Goal: Task Accomplishment & Management: Manage account settings

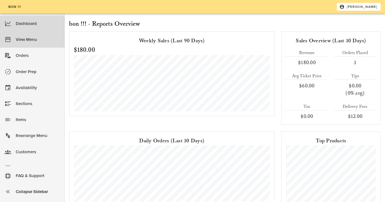
click at [39, 39] on div "View Menu" at bounding box center [38, 39] width 44 height 9
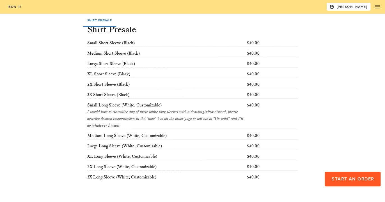
scroll to position [36, 0]
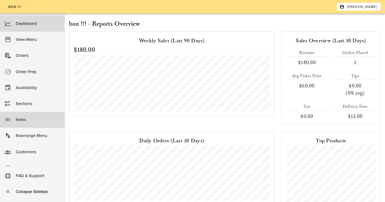
click at [28, 121] on div "Items" at bounding box center [38, 119] width 44 height 9
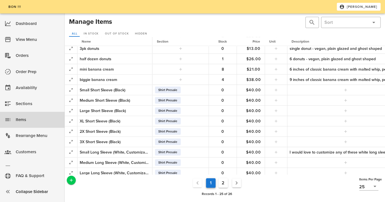
scroll to position [130, 0]
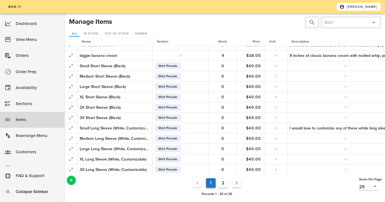
click at [173, 24] on div at bounding box center [169, 22] width 112 height 13
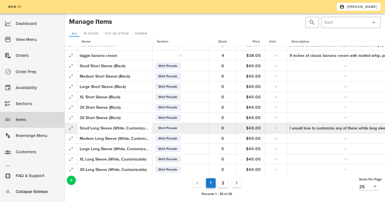
click at [297, 129] on div "I would love to customize any of these white long sleeves with a drawing/phrase…" at bounding box center [345, 128] width 112 height 6
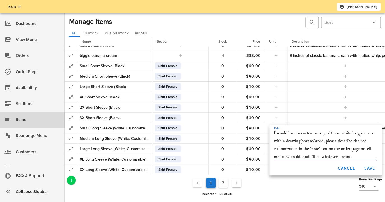
click at [325, 142] on textarea "I would love to customize any of these white long sleeves with a drawing/phrase…" at bounding box center [325, 145] width 103 height 31
type textarea "I would love to customize any of these white long sleeves with a drawing/phrase…"
click at [370, 170] on span "Save" at bounding box center [369, 168] width 11 height 5
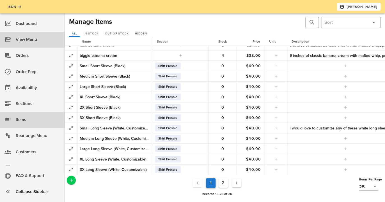
click at [34, 40] on div "View Menu" at bounding box center [38, 39] width 44 height 9
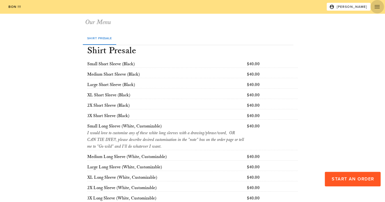
click at [372, 8] on span "button" at bounding box center [376, 6] width 13 height 7
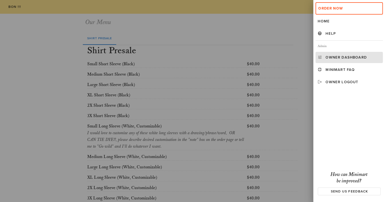
click at [336, 58] on div "Owner Dashboard" at bounding box center [352, 57] width 55 height 4
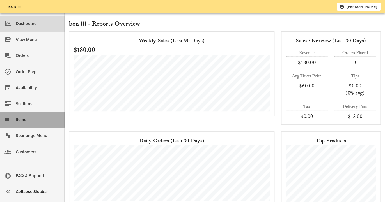
click at [21, 119] on div "Items" at bounding box center [38, 119] width 44 height 9
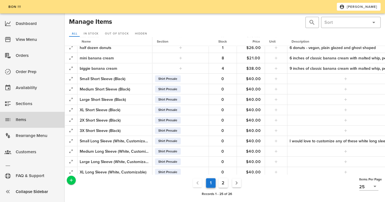
scroll to position [130, 0]
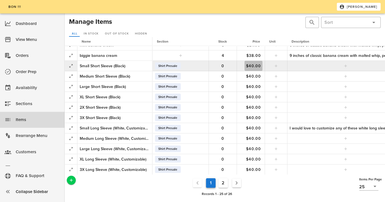
click at [252, 66] on span "$40.00" at bounding box center [253, 66] width 18 height 5
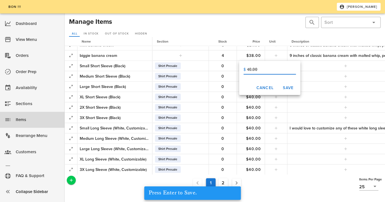
drag, startPoint x: 252, startPoint y: 70, endPoint x: 246, endPoint y: 70, distance: 5.9
click at [247, 70] on input "40.00" at bounding box center [271, 69] width 49 height 9
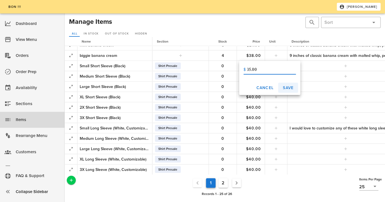
type input "35.00"
click at [283, 87] on span "Save" at bounding box center [287, 88] width 11 height 5
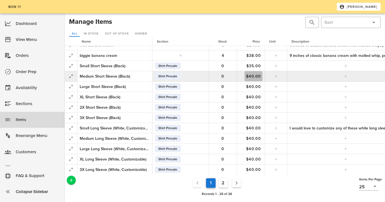
click at [252, 77] on span "$40.00" at bounding box center [253, 76] width 18 height 5
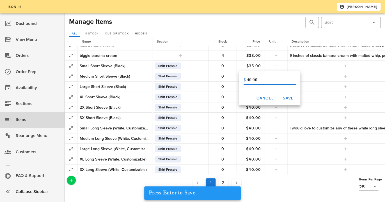
drag, startPoint x: 251, startPoint y: 80, endPoint x: 246, endPoint y: 80, distance: 4.8
click at [247, 80] on input "40.00" at bounding box center [271, 80] width 49 height 9
type input "35.00"
click at [284, 97] on span "Save" at bounding box center [287, 98] width 11 height 5
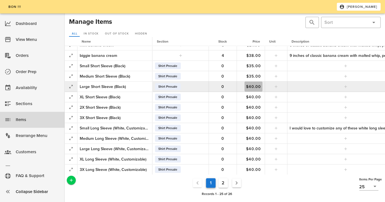
click at [251, 86] on span "$40.00" at bounding box center [253, 86] width 18 height 5
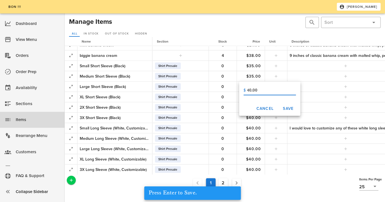
drag, startPoint x: 252, startPoint y: 91, endPoint x: 243, endPoint y: 91, distance: 8.7
click at [247, 91] on input "40.00" at bounding box center [271, 90] width 49 height 9
type input "35.00"
click at [287, 107] on span "Save" at bounding box center [287, 108] width 11 height 5
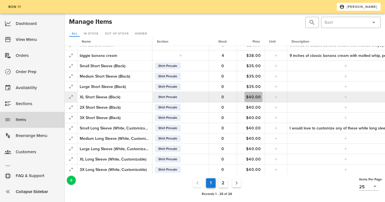
click at [253, 98] on span "$40.00" at bounding box center [253, 97] width 18 height 5
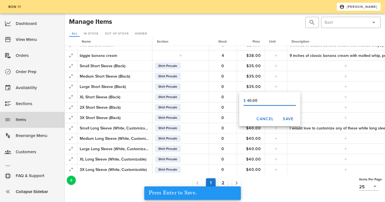
drag, startPoint x: 252, startPoint y: 101, endPoint x: 246, endPoint y: 101, distance: 5.6
click at [247, 101] on input "40.00" at bounding box center [271, 100] width 49 height 9
type input "35.00"
click at [287, 117] on span "Save" at bounding box center [287, 119] width 11 height 5
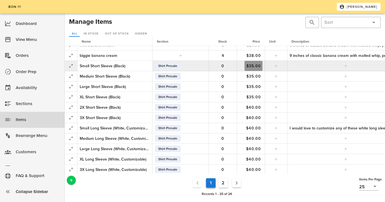
click at [250, 66] on span "$35.00" at bounding box center [253, 66] width 18 height 5
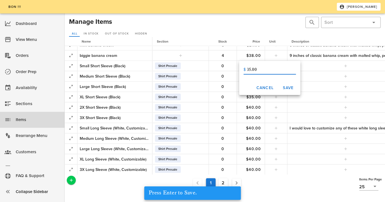
click at [249, 70] on input "35.00" at bounding box center [271, 69] width 49 height 9
type input "30.00"
click at [289, 86] on span "Save" at bounding box center [287, 88] width 11 height 5
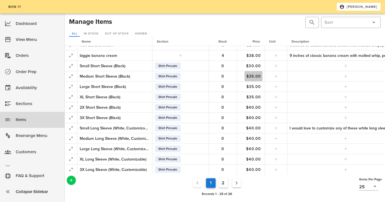
click at [254, 77] on span "$35.00" at bounding box center [253, 76] width 18 height 5
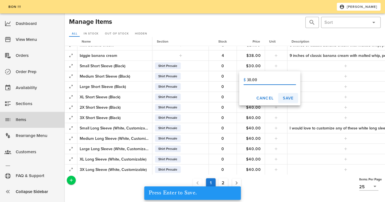
type input "30.00"
click at [285, 97] on span "Save" at bounding box center [287, 98] width 11 height 5
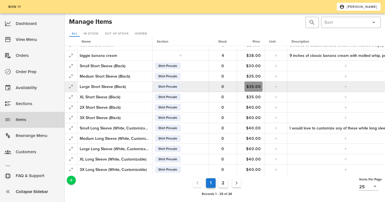
click at [254, 88] on span "$35.00" at bounding box center [253, 86] width 18 height 5
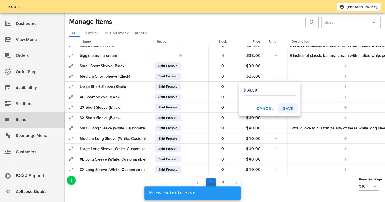
type input "30.00"
click at [289, 112] on button "Save" at bounding box center [288, 108] width 20 height 10
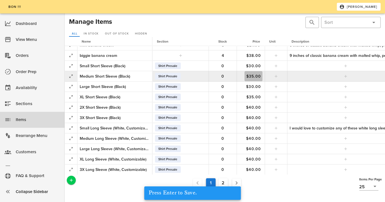
click at [254, 75] on span "$35.00" at bounding box center [253, 76] width 18 height 5
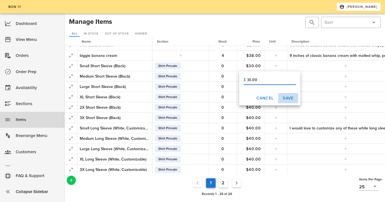
click at [290, 98] on span "Save" at bounding box center [287, 98] width 11 height 5
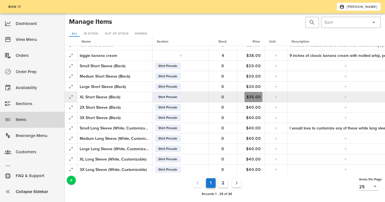
click at [259, 96] on span "$35.00" at bounding box center [253, 97] width 18 height 5
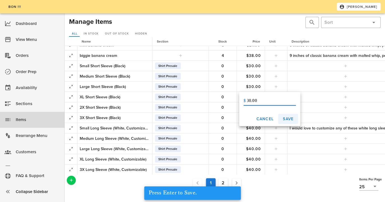
type input "30.00"
click at [291, 119] on span "Save" at bounding box center [287, 119] width 11 height 5
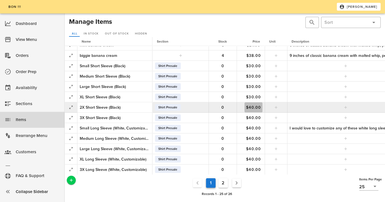
click at [258, 109] on span "$40.00" at bounding box center [253, 107] width 18 height 5
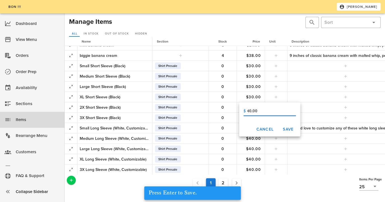
click at [251, 112] on input "40.00" at bounding box center [271, 111] width 49 height 9
click at [249, 112] on input "40.00" at bounding box center [271, 111] width 49 height 9
type input "30.00"
click at [285, 130] on span "Save" at bounding box center [287, 129] width 11 height 5
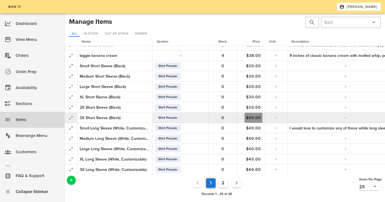
click at [252, 115] on button "$40.00" at bounding box center [253, 118] width 18 height 10
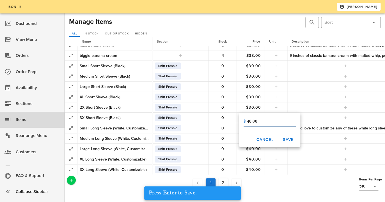
drag, startPoint x: 250, startPoint y: 121, endPoint x: 247, endPoint y: 121, distance: 3.1
click at [247, 121] on input "40.00" at bounding box center [271, 121] width 49 height 9
type input "30.00"
click at [280, 140] on button "Save" at bounding box center [288, 140] width 20 height 10
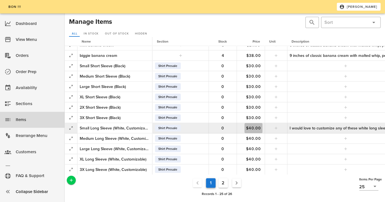
click at [252, 128] on span "$40.00" at bounding box center [253, 128] width 18 height 5
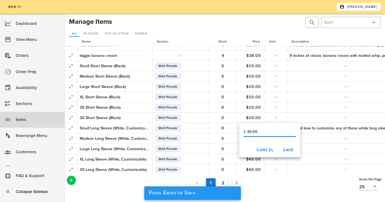
click at [248, 133] on input "40.00" at bounding box center [271, 132] width 49 height 9
click at [247, 133] on input "40.00" at bounding box center [271, 132] width 49 height 9
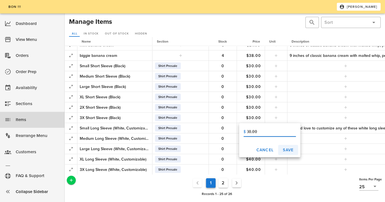
type input "30.00"
click at [283, 148] on button "Save" at bounding box center [288, 150] width 20 height 10
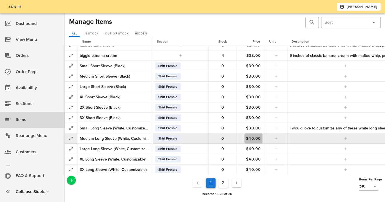
click at [255, 140] on span "$40.00" at bounding box center [253, 138] width 18 height 5
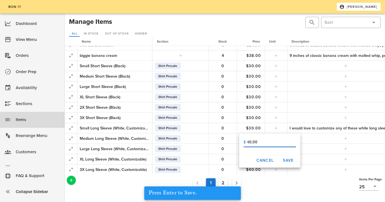
click at [247, 143] on input "40.00" at bounding box center [271, 142] width 49 height 9
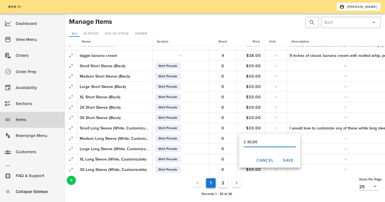
click at [263, 144] on input "40.00" at bounding box center [271, 142] width 49 height 9
click at [284, 163] on button "Save" at bounding box center [288, 160] width 20 height 10
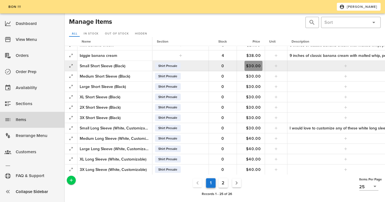
click at [252, 66] on span "$30.00" at bounding box center [253, 66] width 18 height 5
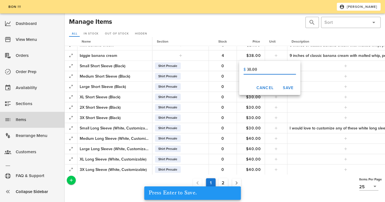
drag, startPoint x: 251, startPoint y: 70, endPoint x: 247, endPoint y: 70, distance: 3.7
click at [247, 70] on input "30.00" at bounding box center [271, 69] width 49 height 9
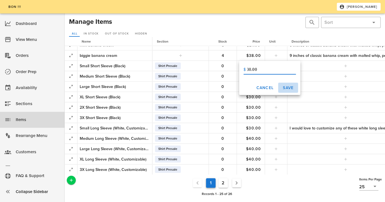
click at [290, 90] on span "Save" at bounding box center [287, 88] width 11 height 5
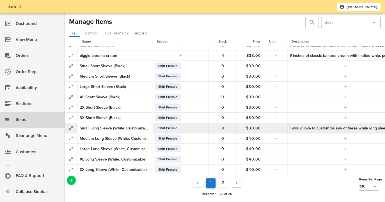
click at [101, 128] on div "Small Long Sleeve (White, Customizable)" at bounding box center [115, 128] width 70 height 6
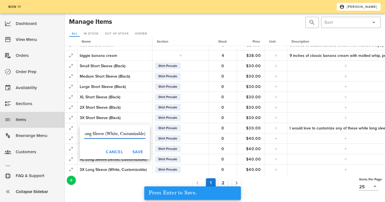
scroll to position [0, 0]
drag, startPoint x: 96, startPoint y: 134, endPoint x: 71, endPoint y: 134, distance: 24.7
click at [84, 134] on input "Small Long Sleeve (White, Customizable)" at bounding box center [114, 134] width 61 height 9
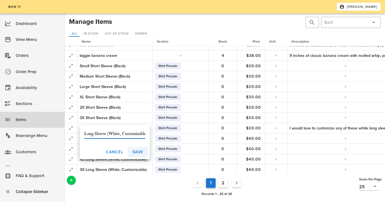
type input "Long Sleeve (White, Customizable)"
click at [142, 154] on span "Save" at bounding box center [137, 152] width 11 height 5
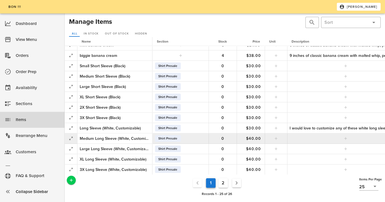
click at [116, 140] on div "Medium Long Sleeve (White, Customizable)" at bounding box center [115, 139] width 70 height 6
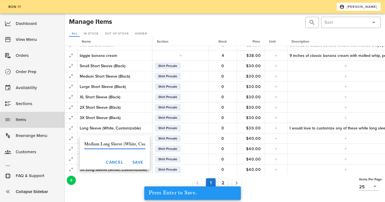
drag, startPoint x: 92, startPoint y: 145, endPoint x: 59, endPoint y: 145, distance: 33.1
click at [84, 145] on input "Medium Long Sleeve (White, Customizable)" at bounding box center [114, 144] width 61 height 9
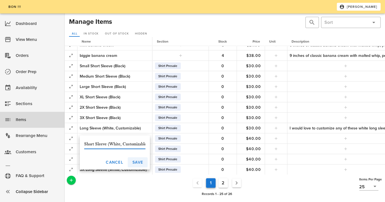
type input "Short Sleeve (White, Customizable)"
click at [135, 161] on span "Save" at bounding box center [137, 162] width 11 height 5
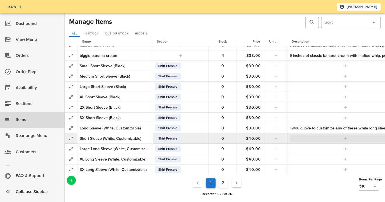
click at [335, 137] on span "button" at bounding box center [345, 138] width 105 height 4
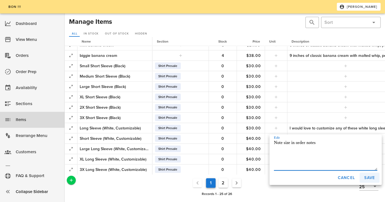
type textarea "Note size in order notes"
click at [371, 178] on span "Save" at bounding box center [369, 178] width 11 height 5
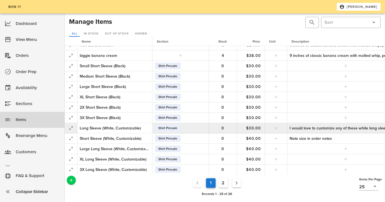
click at [365, 130] on div "I would love to customize any of these white long sleeves with a drawing/phrase…" at bounding box center [345, 128] width 112 height 6
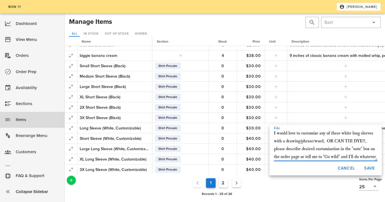
scroll to position [7, 0]
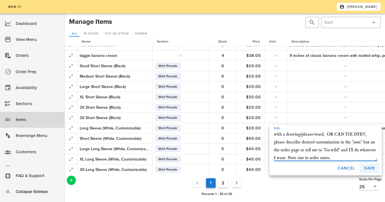
type textarea "I would love to customize any of these white long sleeves with a drawing/phrase…"
click at [366, 166] on span "Save" at bounding box center [369, 168] width 11 height 5
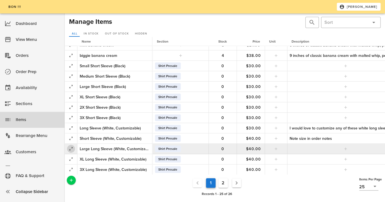
click at [70, 147] on icon "button" at bounding box center [71, 149] width 7 height 7
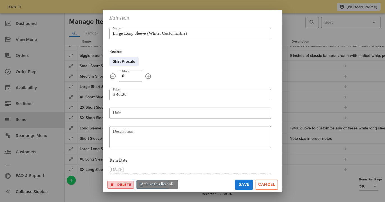
click at [123, 185] on span "Delete" at bounding box center [121, 184] width 22 height 5
click at [112, 184] on span "Ok?" at bounding box center [114, 185] width 7 height 4
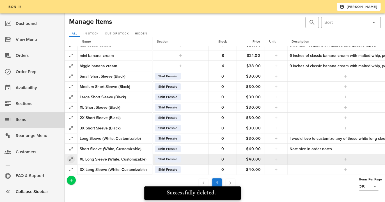
scroll to position [130, 0]
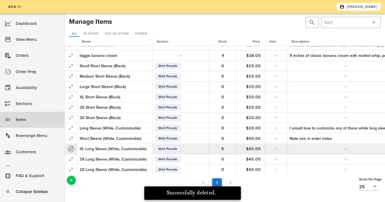
click at [73, 150] on icon "button" at bounding box center [71, 149] width 7 height 7
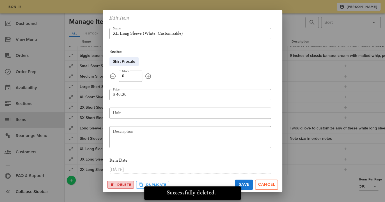
click at [119, 188] on button "Delete" at bounding box center [120, 185] width 27 height 8
click at [118, 185] on span "Ok?" at bounding box center [114, 185] width 7 height 4
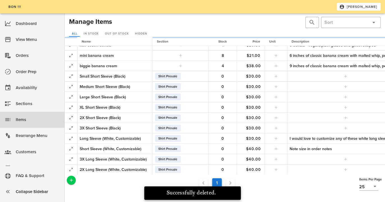
scroll to position [120, 0]
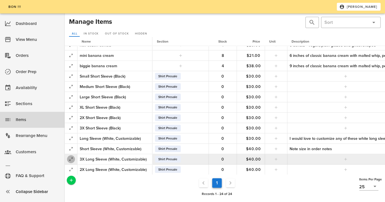
click at [70, 159] on icon "button" at bounding box center [71, 159] width 7 height 7
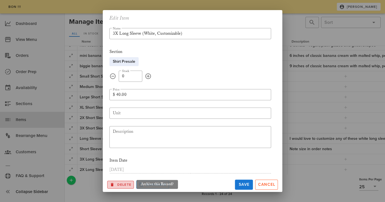
click at [116, 183] on span "Delete" at bounding box center [121, 184] width 22 height 5
click at [115, 182] on button "Ok?" at bounding box center [114, 185] width 14 height 8
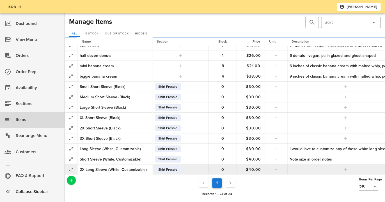
scroll to position [110, 0]
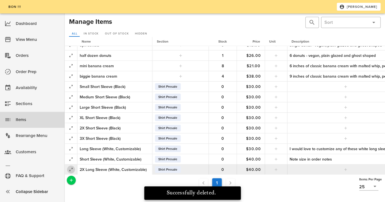
click at [72, 169] on icon "button" at bounding box center [71, 169] width 7 height 7
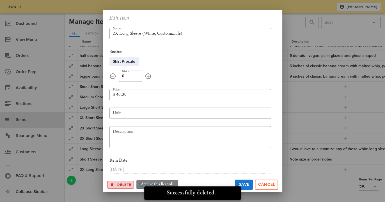
click at [116, 183] on span "Delete" at bounding box center [121, 184] width 22 height 5
click at [116, 184] on span "Ok?" at bounding box center [114, 185] width 7 height 4
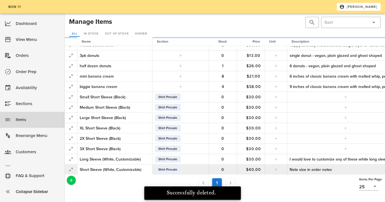
scroll to position [99, 0]
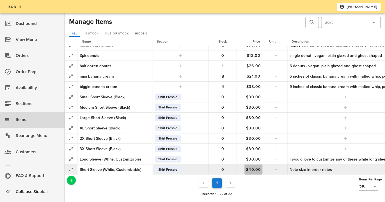
click at [252, 168] on span "$40.00" at bounding box center [253, 169] width 18 height 5
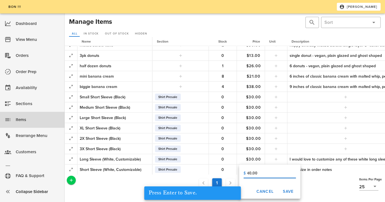
click at [249, 175] on input "40.00" at bounding box center [271, 173] width 49 height 9
type input "30.00"
click at [285, 190] on span "Save" at bounding box center [287, 191] width 11 height 5
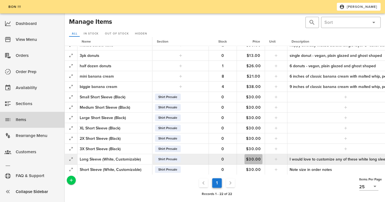
click at [250, 159] on span "$30.00" at bounding box center [253, 159] width 18 height 5
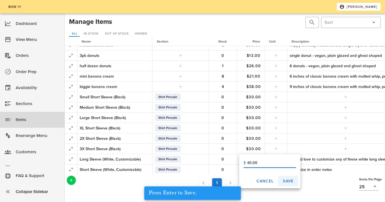
type input "40.00"
click at [291, 182] on span "Save" at bounding box center [287, 181] width 11 height 5
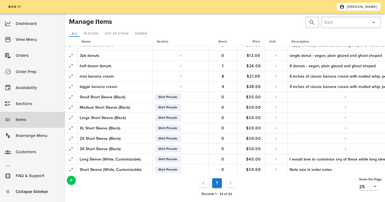
click at [295, 186] on ul "1" at bounding box center [217, 183] width 280 height 12
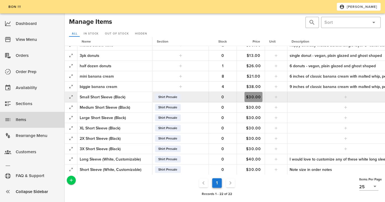
click at [251, 96] on span "$30.00" at bounding box center [253, 97] width 18 height 5
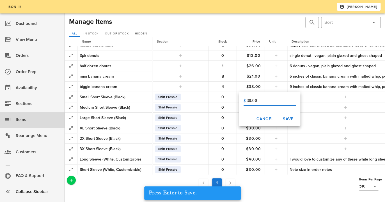
click at [251, 100] on input "30.00" at bounding box center [271, 100] width 49 height 9
type input "30.00"
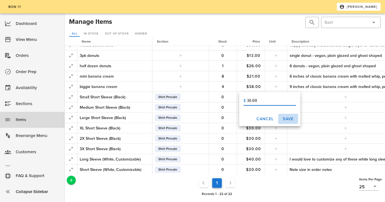
click at [284, 118] on span "Save" at bounding box center [287, 119] width 11 height 5
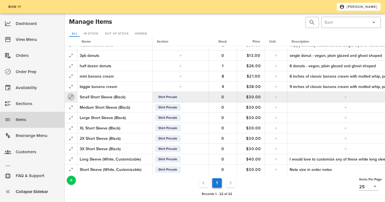
click at [69, 96] on icon "button" at bounding box center [71, 97] width 7 height 7
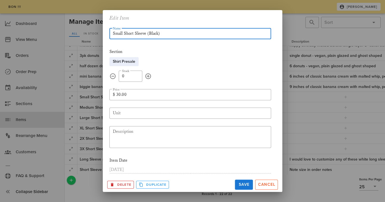
drag, startPoint x: 124, startPoint y: 34, endPoint x: 95, endPoint y: 34, distance: 29.2
click at [113, 34] on input "Small Short Sleeve (Black)" at bounding box center [190, 33] width 155 height 9
type input "Short Sleeve (Black)"
click at [245, 185] on span "Save" at bounding box center [243, 184] width 13 height 5
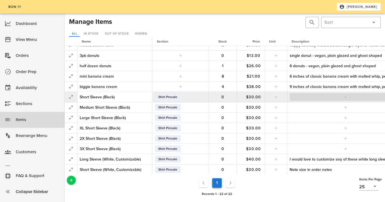
click at [295, 97] on span "button" at bounding box center [345, 97] width 105 height 4
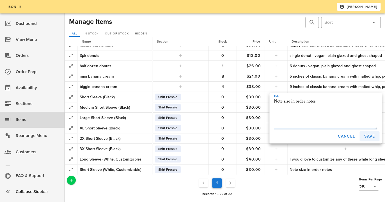
type textarea "Note size in order notes"
click at [366, 136] on span "Save" at bounding box center [369, 136] width 11 height 5
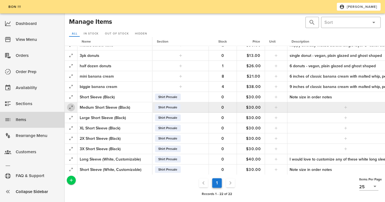
click at [71, 107] on icon "button" at bounding box center [71, 107] width 7 height 7
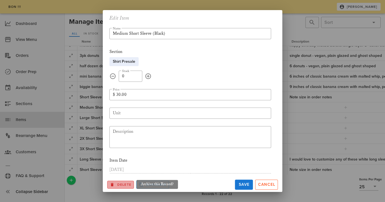
click at [121, 182] on button "Delete" at bounding box center [120, 185] width 27 height 8
click at [114, 183] on button "Ok?" at bounding box center [114, 185] width 14 height 8
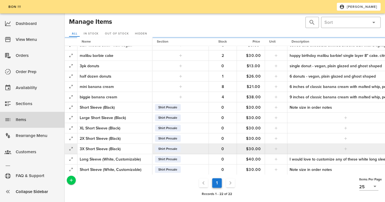
scroll to position [89, 0]
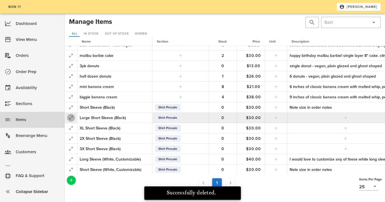
click at [68, 117] on icon "button" at bounding box center [71, 117] width 7 height 7
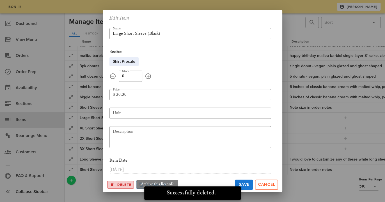
click at [122, 182] on span "Delete" at bounding box center [121, 184] width 22 height 5
click at [113, 186] on span "Ok?" at bounding box center [114, 185] width 7 height 4
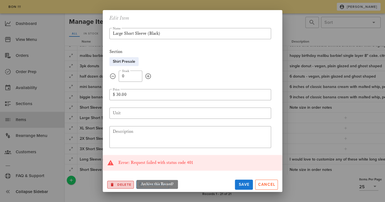
click at [119, 184] on span "Delete" at bounding box center [121, 184] width 22 height 5
click at [89, 185] on div at bounding box center [192, 101] width 385 height 202
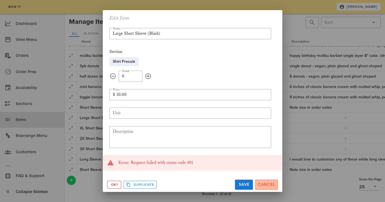
click at [263, 184] on span "Cancel" at bounding box center [266, 184] width 18 height 5
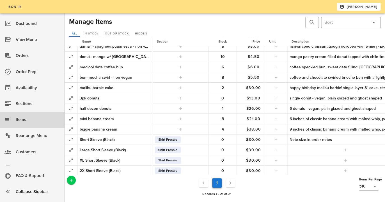
scroll to position [89, 0]
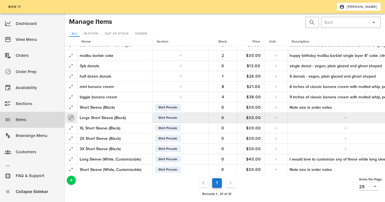
click at [71, 119] on icon "button" at bounding box center [71, 117] width 7 height 7
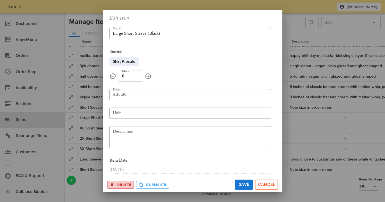
click at [123, 187] on span "Delete" at bounding box center [121, 184] width 22 height 5
click at [111, 184] on span "Ok?" at bounding box center [114, 185] width 7 height 4
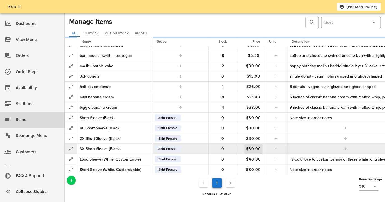
scroll to position [79, 0]
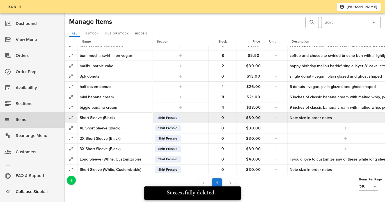
click at [324, 119] on div "Note size in order notes" at bounding box center [345, 118] width 112 height 6
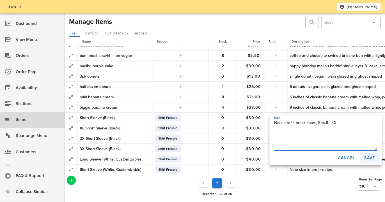
type textarea "Note size in order notes, Small - 3X"
click at [366, 157] on span "Save" at bounding box center [369, 158] width 11 height 5
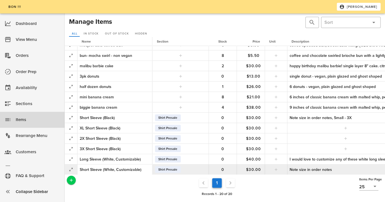
click at [333, 170] on div "Note size in order notes" at bounding box center [345, 170] width 112 height 6
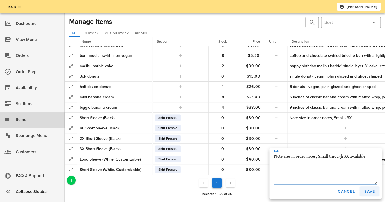
type textarea "Note size in order notes, Small through 3X available"
click at [369, 192] on span "Save" at bounding box center [369, 191] width 11 height 5
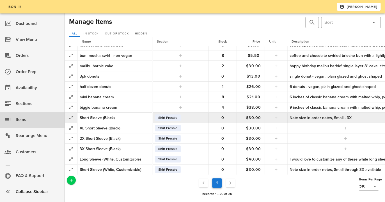
click at [352, 117] on div "Note size in order notes, Small - 3X" at bounding box center [345, 118] width 112 height 6
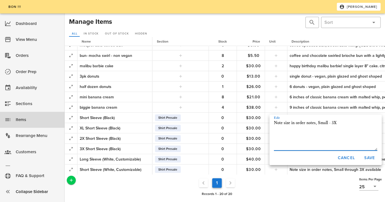
click at [331, 123] on textarea "Note size in order notes, Small - 3X" at bounding box center [325, 134] width 103 height 31
click at [353, 124] on textarea "Note size in order notes, Small through 3X" at bounding box center [325, 134] width 103 height 31
type textarea "Note size in order notes, Small through 3X available"
click at [371, 158] on span "Save" at bounding box center [369, 158] width 11 height 5
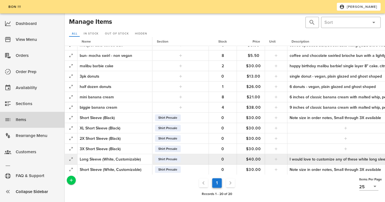
click at [339, 159] on div "I would love to customize any of these white long sleeves with a drawing/phrase…" at bounding box center [345, 160] width 112 height 6
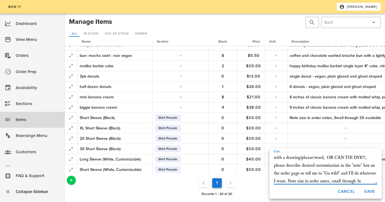
scroll to position [15, 0]
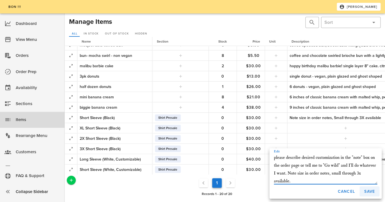
type textarea "I would love to customize any of these white long sleeves with a drawing/phrase…"
click at [368, 192] on span "Save" at bounding box center [369, 191] width 11 height 5
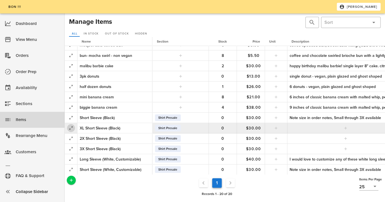
click at [73, 129] on icon "button" at bounding box center [71, 128] width 7 height 7
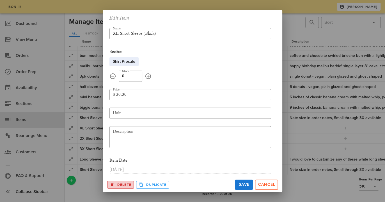
click at [122, 188] on button "Delete" at bounding box center [120, 185] width 27 height 8
click at [111, 185] on span "Ok?" at bounding box center [114, 185] width 7 height 4
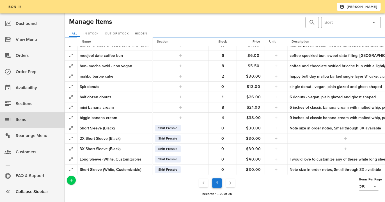
scroll to position [68, 0]
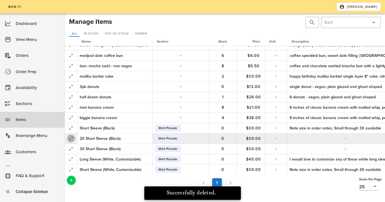
click at [73, 139] on icon "button" at bounding box center [71, 138] width 7 height 7
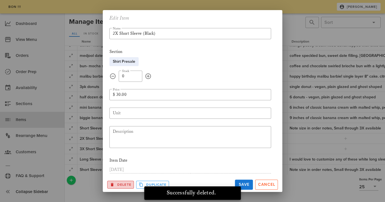
click at [116, 182] on span "Delete" at bounding box center [121, 184] width 22 height 5
click at [115, 186] on span "Ok?" at bounding box center [114, 185] width 7 height 4
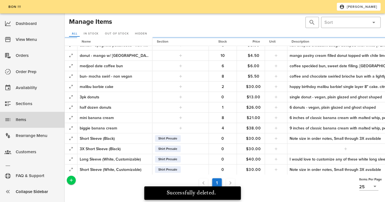
scroll to position [58, 0]
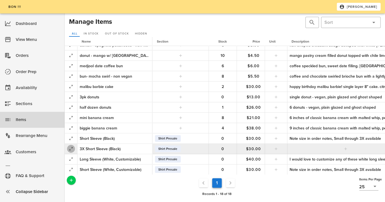
click at [73, 149] on icon "button" at bounding box center [71, 149] width 7 height 7
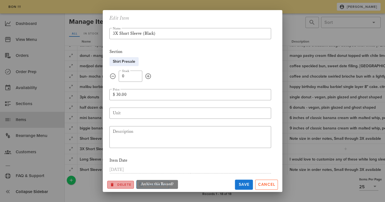
click at [118, 184] on span "Delete" at bounding box center [121, 184] width 22 height 5
click at [116, 185] on span "Ok?" at bounding box center [114, 185] width 7 height 4
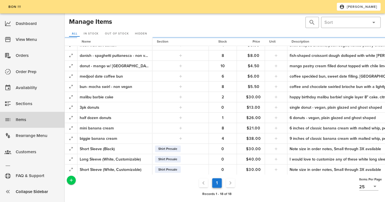
scroll to position [47, 0]
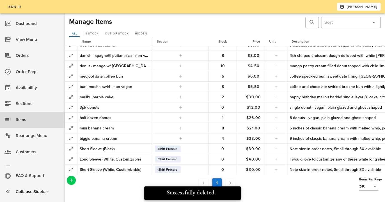
click at [316, 178] on ul "1" at bounding box center [217, 183] width 280 height 12
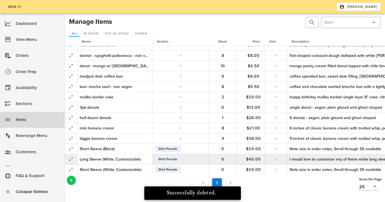
click at [319, 159] on div "I would love to customize any of these white long sleeves with a drawing/phrase…" at bounding box center [345, 160] width 112 height 6
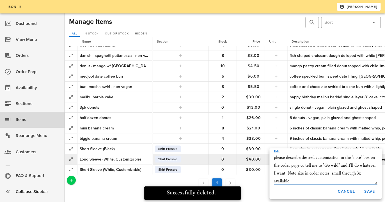
scroll to position [15, 0]
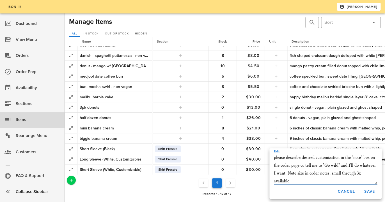
drag, startPoint x: 287, startPoint y: 174, endPoint x: 270, endPoint y: 156, distance: 25.8
click at [274, 156] on textarea "I would love to customize any of these white long sleeves with a drawing/phrase…" at bounding box center [325, 168] width 103 height 31
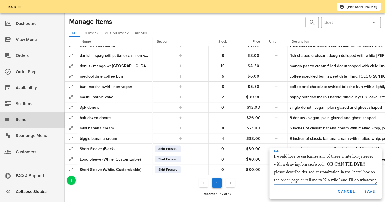
scroll to position [3, 0]
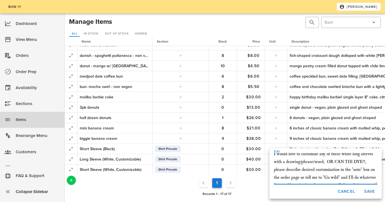
click at [274, 155] on textarea "I would love to customize any of these white long sleeves with a drawing/phrase…" at bounding box center [325, 168] width 103 height 31
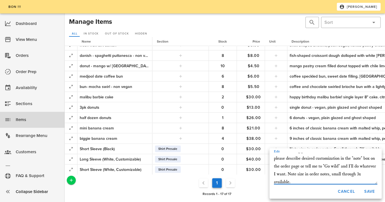
scroll to position [16, 0]
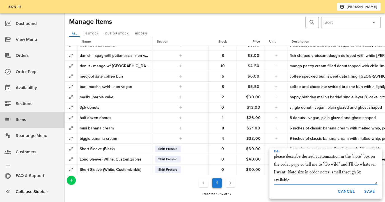
drag, startPoint x: 274, startPoint y: 155, endPoint x: 286, endPoint y: 172, distance: 20.9
click at [286, 172] on textarea "I would love to customize any of these white long sleeves with a drawing/phrase…" at bounding box center [325, 168] width 103 height 31
click at [301, 180] on textarea "I would love to customize any of these white long sleeves with a drawing/phrase…" at bounding box center [325, 168] width 103 height 31
click at [287, 173] on textarea "I would love to customize any of these white long sleeves with a drawing/phrase…" at bounding box center [325, 168] width 103 height 31
click at [367, 189] on span "Save" at bounding box center [369, 191] width 11 height 5
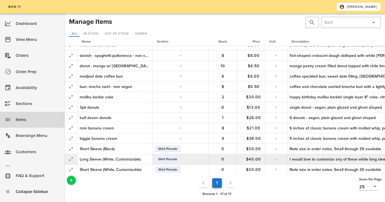
click at [323, 161] on div "I would love to customize any of these white long sleeves with a drawing/phrase…" at bounding box center [345, 160] width 112 height 6
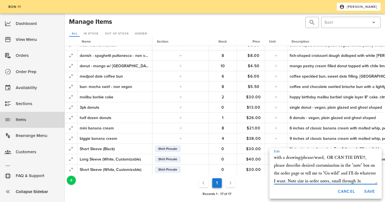
click at [260, 185] on ul "1" at bounding box center [217, 183] width 280 height 12
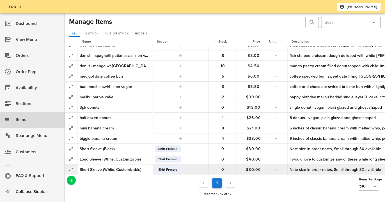
click at [305, 168] on div "Note size in order notes, Small through 3X available" at bounding box center [345, 170] width 112 height 6
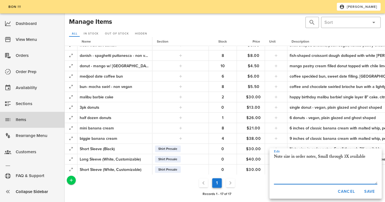
click at [273, 158] on div "Edit Note size in order notes, Small through 3X available" at bounding box center [325, 166] width 112 height 35
click at [274, 158] on textarea "Note size in order notes, Small through 3X available" at bounding box center [325, 168] width 103 height 31
paste textarea "I would love to customize any of these white long sleeves with a drawing/phrase…"
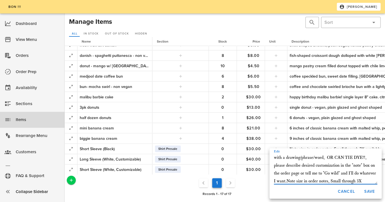
scroll to position [16, 0]
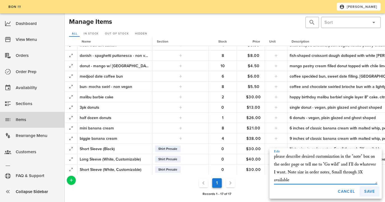
type textarea "I would love to customize any of these white long sleeves with a drawing/phrase…"
click at [370, 191] on span "Save" at bounding box center [369, 191] width 11 height 5
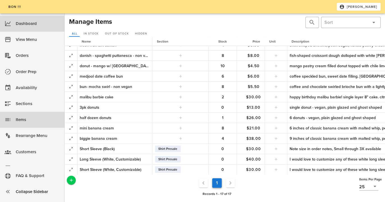
click at [10, 24] on icon at bounding box center [7, 23] width 7 height 7
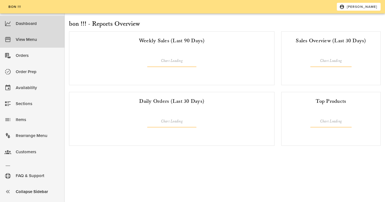
click at [24, 40] on div "View Menu" at bounding box center [38, 39] width 44 height 9
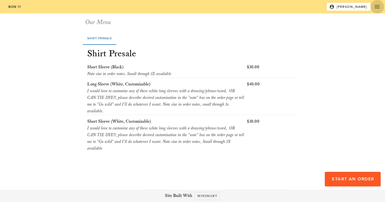
click at [381, 7] on span "button" at bounding box center [376, 6] width 13 height 7
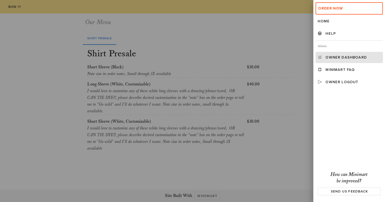
click at [337, 57] on div "Owner Dashboard" at bounding box center [352, 57] width 55 height 4
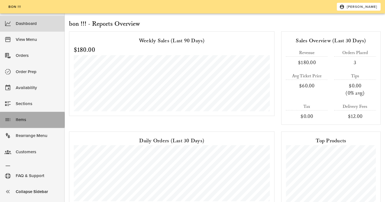
click at [23, 119] on div "Items" at bounding box center [38, 119] width 44 height 9
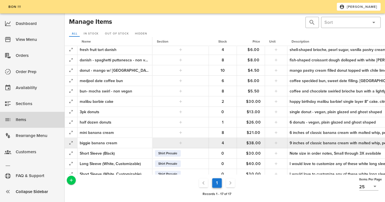
scroll to position [47, 0]
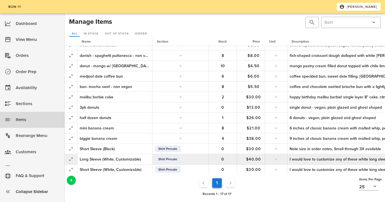
click at [309, 160] on div "I would love to customize any of these white long sleeves with a drawing/phrase…" at bounding box center [345, 160] width 112 height 6
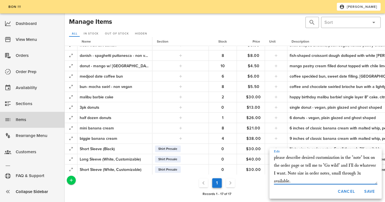
click at [361, 175] on textarea "I would love to customize any of these white long sleeves with a drawing/phrase…" at bounding box center [325, 168] width 103 height 31
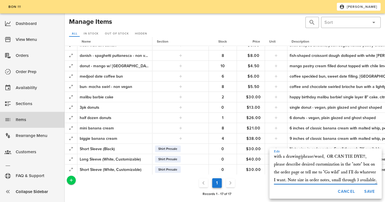
scroll to position [8, 0]
type textarea "I would love to customize any of these white long sleeves with a drawing/phrase…"
click at [366, 188] on button "Save" at bounding box center [369, 192] width 20 height 10
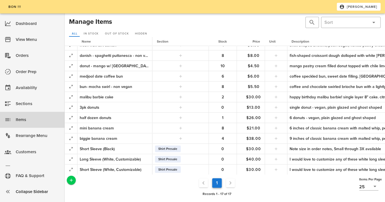
click at [311, 181] on ul "1" at bounding box center [217, 183] width 280 height 12
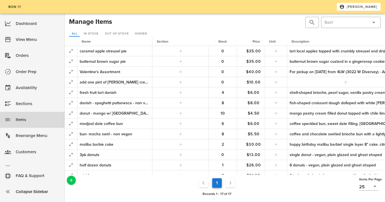
scroll to position [47, 0]
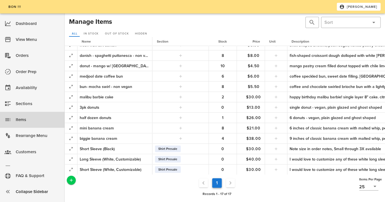
click at [290, 195] on div "Records 1 - 17 of 17" at bounding box center [217, 193] width 282 height 7
click at [27, 34] on div "View Menu" at bounding box center [38, 40] width 44 height 14
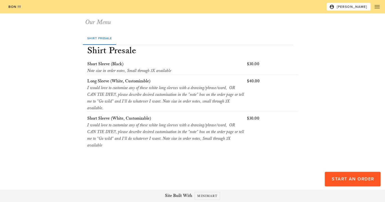
click at [47, 50] on div "Shirt Presale Shirt Presale Short Sleeve (Black) Note size in order notes, Smal…" at bounding box center [193, 96] width 326 height 137
click at [376, 7] on icon "button" at bounding box center [377, 6] width 7 height 7
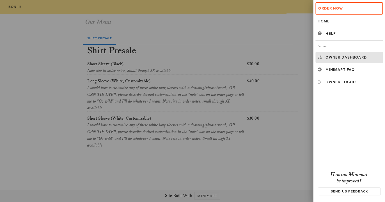
click at [331, 57] on div "Owner Dashboard" at bounding box center [352, 57] width 55 height 4
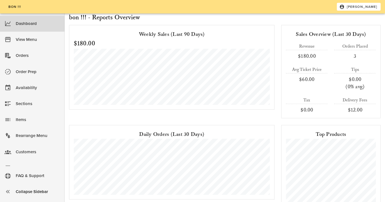
scroll to position [25, 0]
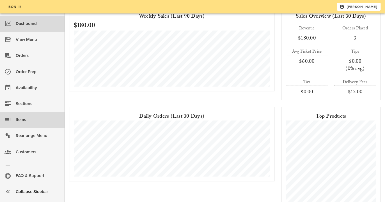
click at [28, 121] on div "Items" at bounding box center [38, 119] width 44 height 9
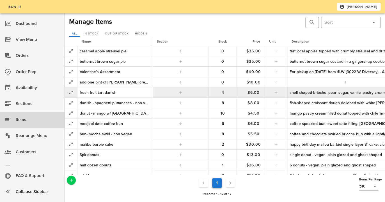
scroll to position [47, 0]
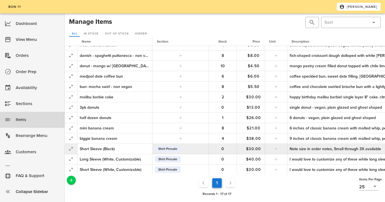
click at [316, 149] on div "Note size in order notes, Small through 3X available" at bounding box center [345, 149] width 112 height 6
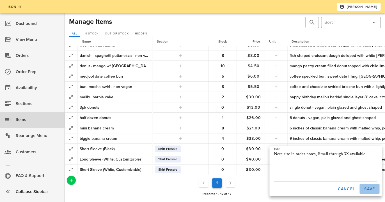
click at [372, 188] on span "Save" at bounding box center [369, 189] width 11 height 5
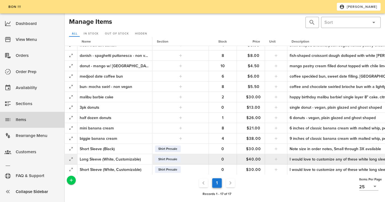
click at [349, 158] on div "I would love to customize any of these white long sleeves with a drawing/phrase…" at bounding box center [345, 160] width 112 height 6
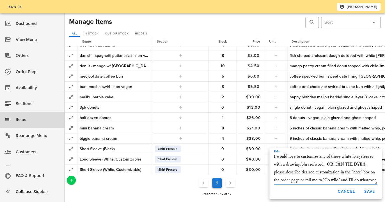
scroll to position [15, 0]
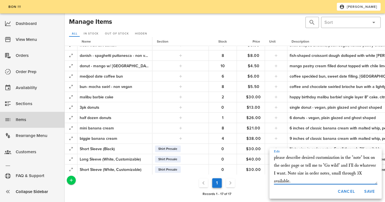
drag, startPoint x: 296, startPoint y: 178, endPoint x: 287, endPoint y: 174, distance: 9.3
click at [287, 174] on textarea "I would love to customize any of these white long sleeves with a drawing/phrase…" at bounding box center [325, 168] width 103 height 31
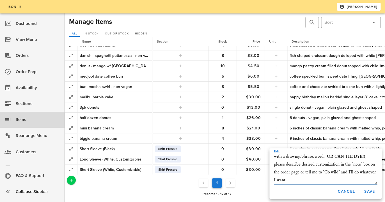
scroll to position [0, 0]
click at [273, 157] on div "Edit I would love to customize any of these white long sleeves with a drawing/p…" at bounding box center [325, 166] width 112 height 35
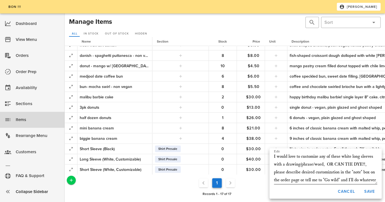
click at [274, 157] on textarea "I would love to customize any of these white long sleeves with a drawing/phrase…" at bounding box center [325, 168] width 103 height 31
paste textarea "Note size in order notes, small through 3X available."
click at [277, 157] on textarea "Note size in order notes, small through 3X available. I would love to customize…" at bounding box center [325, 168] width 103 height 31
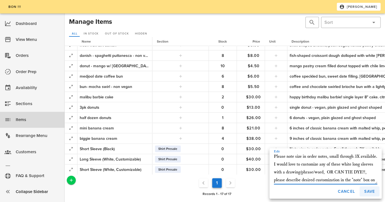
type textarea "Please note size in order notes, small through 3X available. I would love to cu…"
click at [367, 191] on span "Save" at bounding box center [369, 191] width 11 height 5
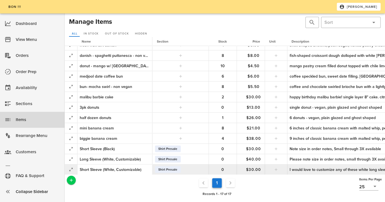
click at [319, 170] on div "I would love to customize any of these white long sleeves with a drawing/phrase…" at bounding box center [345, 170] width 112 height 6
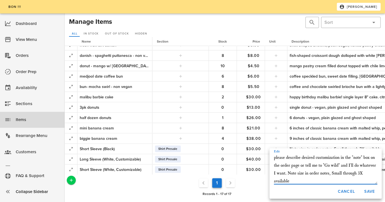
drag, startPoint x: 296, startPoint y: 182, endPoint x: 288, endPoint y: 175, distance: 11.2
click at [288, 175] on textarea "I would love to customize any of these white long sleeves with a drawing/phrase…" at bounding box center [325, 168] width 103 height 31
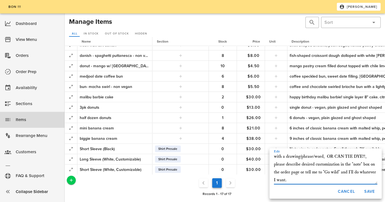
scroll to position [0, 0]
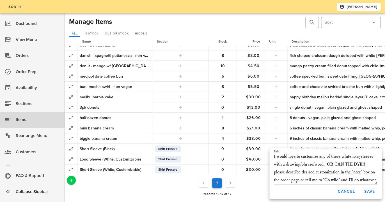
click at [273, 157] on div "Edit I would love to customize any of these white long sleeves with a drawing/p…" at bounding box center [325, 166] width 112 height 35
click at [274, 156] on textarea "I would love to customize any of these white long sleeves with a drawing/phrase…" at bounding box center [325, 168] width 103 height 31
paste textarea "Note size in order notes, Small through 3X available"
click at [276, 158] on textarea "Note size in order notes, Small through 3X available. I would love to customize…" at bounding box center [325, 168] width 103 height 31
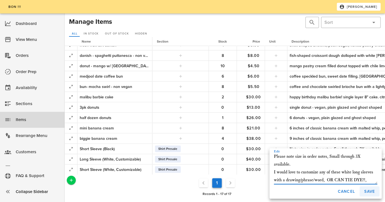
type textarea "Please note size in order notes, Small through 3X available. I would love to cu…"
click at [368, 192] on span "Save" at bounding box center [369, 191] width 11 height 5
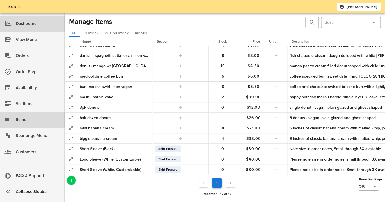
click at [49, 28] on div "Dashboard" at bounding box center [38, 23] width 44 height 9
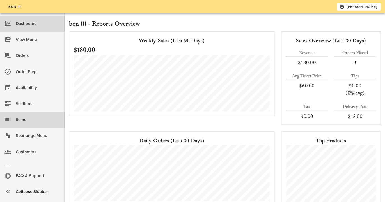
click at [29, 117] on div "Items" at bounding box center [38, 119] width 44 height 9
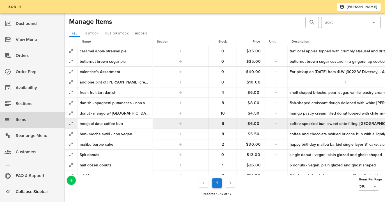
scroll to position [47, 0]
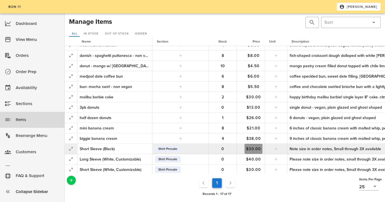
click at [251, 149] on span "$30.00" at bounding box center [253, 149] width 18 height 5
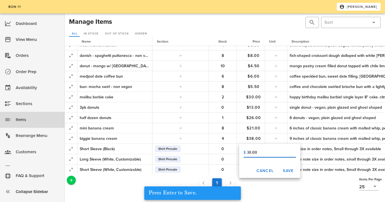
click at [251, 154] on input "30.00" at bounding box center [271, 152] width 49 height 9
drag, startPoint x: 251, startPoint y: 153, endPoint x: 246, endPoint y: 153, distance: 5.3
click at [247, 153] on input "30.00" at bounding box center [271, 152] width 49 height 9
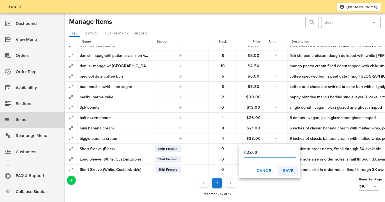
type input "25.00"
click at [286, 170] on span "Save" at bounding box center [287, 171] width 11 height 5
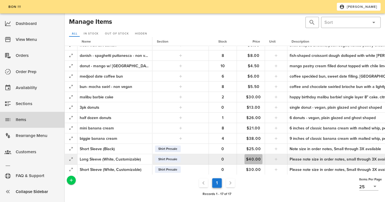
click at [250, 158] on span "$40.00" at bounding box center [253, 159] width 18 height 5
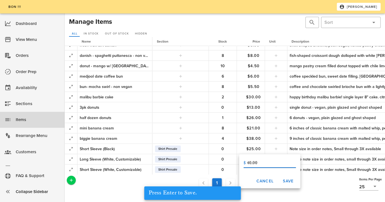
drag, startPoint x: 252, startPoint y: 164, endPoint x: 246, endPoint y: 164, distance: 5.6
click at [247, 164] on input "40.00" at bounding box center [271, 163] width 49 height 9
type input "35.00"
click at [291, 181] on span "Save" at bounding box center [287, 181] width 11 height 5
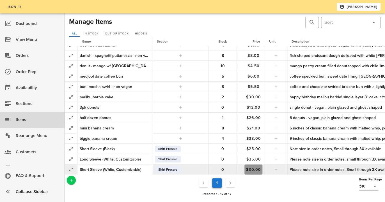
click at [256, 171] on span "$30.00" at bounding box center [253, 169] width 18 height 5
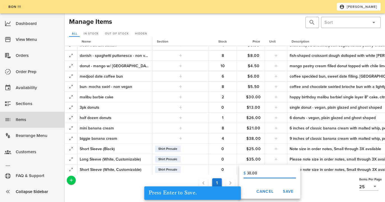
drag, startPoint x: 251, startPoint y: 174, endPoint x: 245, endPoint y: 174, distance: 6.5
click at [247, 174] on input "30.00" at bounding box center [271, 173] width 49 height 9
type input "25.00"
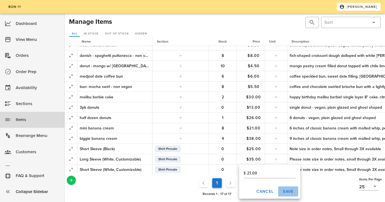
click at [287, 191] on span "Save" at bounding box center [287, 191] width 11 height 5
click at [275, 185] on ul "1" at bounding box center [217, 183] width 280 height 12
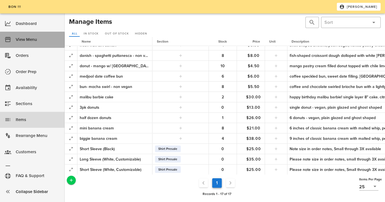
click at [40, 40] on div "View Menu" at bounding box center [38, 39] width 44 height 9
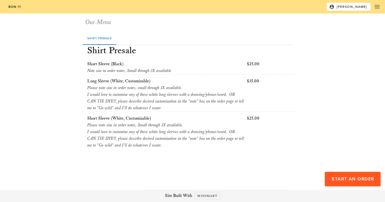
click at [57, 116] on div "Shirt Presale Shirt Presale Short Sleeve (Black) Note size in order notes, Smal…" at bounding box center [193, 96] width 326 height 137
click at [379, 6] on icon "button" at bounding box center [377, 6] width 7 height 7
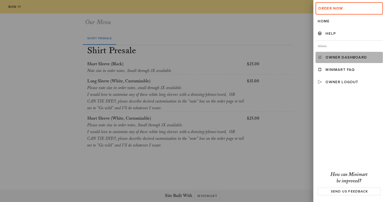
click at [345, 57] on div "Owner Dashboard" at bounding box center [352, 57] width 55 height 4
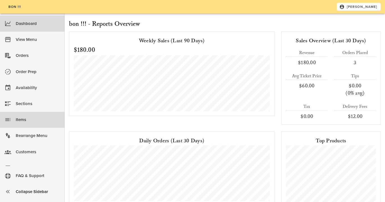
click at [30, 125] on div "Items" at bounding box center [38, 119] width 44 height 9
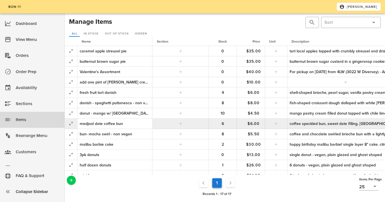
scroll to position [47, 0]
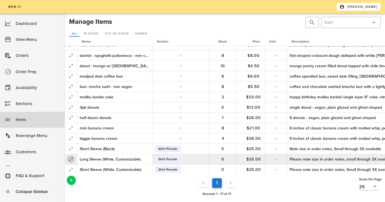
click at [72, 159] on icon "button" at bounding box center [71, 159] width 7 height 7
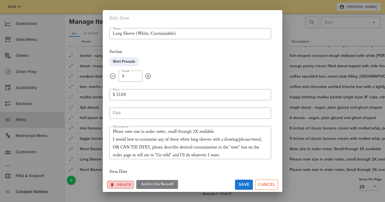
click at [118, 185] on span "Delete" at bounding box center [121, 184] width 22 height 5
click at [111, 184] on span "Ok?" at bounding box center [114, 185] width 7 height 4
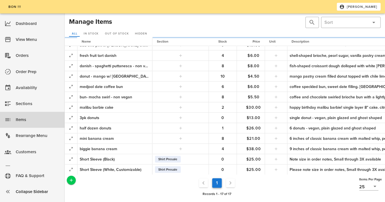
scroll to position [37, 0]
click at [143, 187] on ul "1" at bounding box center [217, 183] width 280 height 12
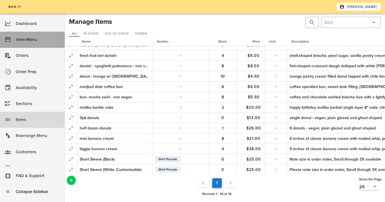
click at [41, 38] on div "View Menu" at bounding box center [38, 39] width 44 height 9
